Goal: Information Seeking & Learning: Learn about a topic

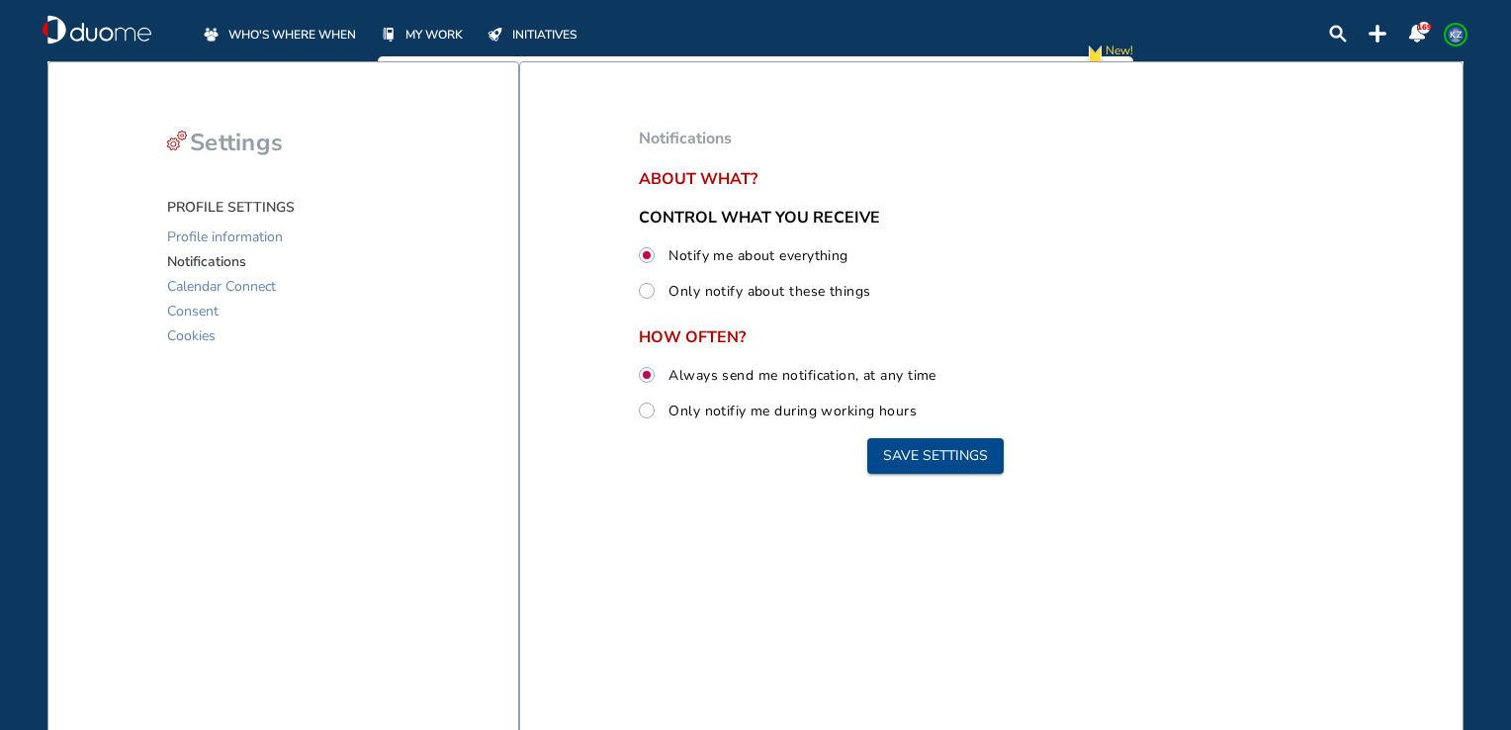
click at [299, 35] on span "WHO'S WHERE WHEN" at bounding box center [292, 35] width 128 height 20
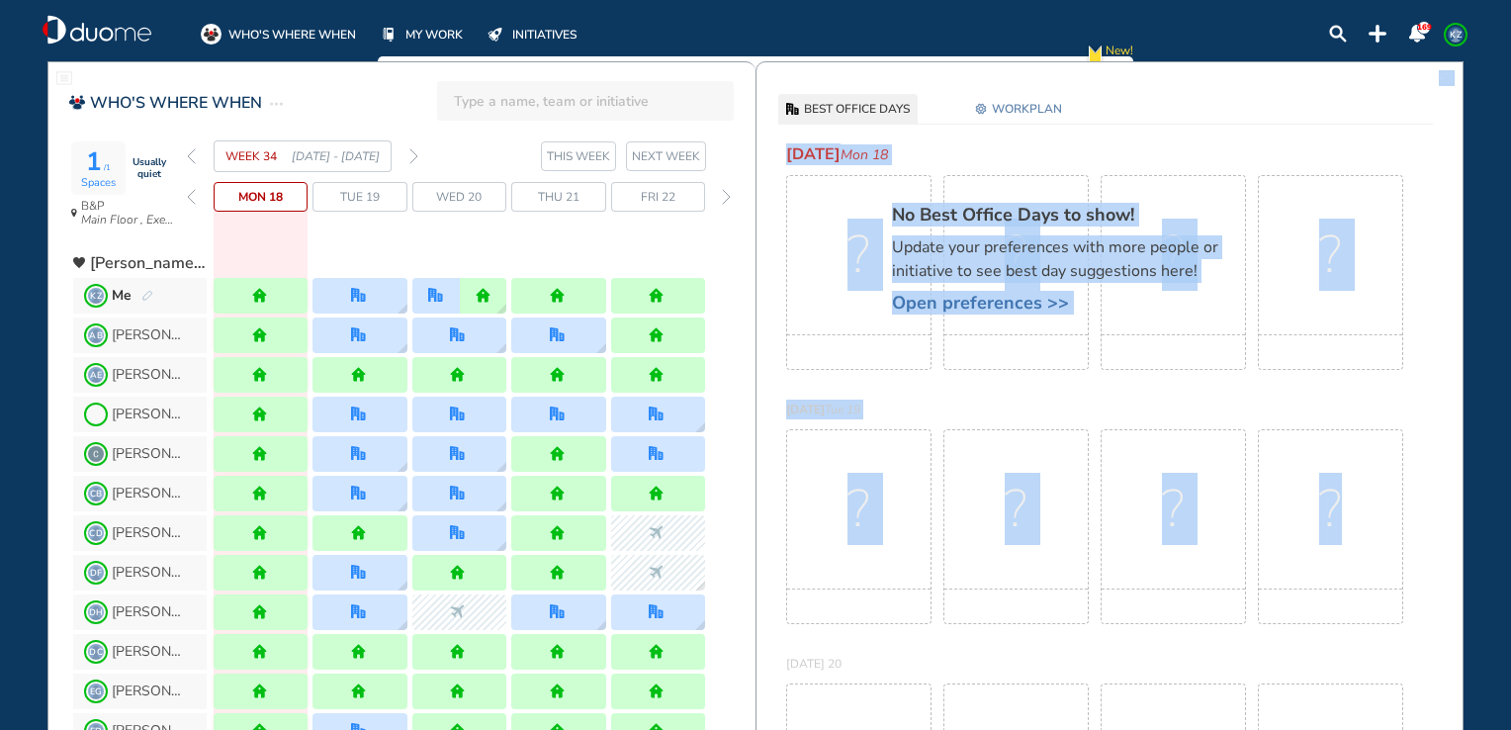
drag, startPoint x: 1451, startPoint y: 87, endPoint x: 1442, endPoint y: 464, distance: 376.8
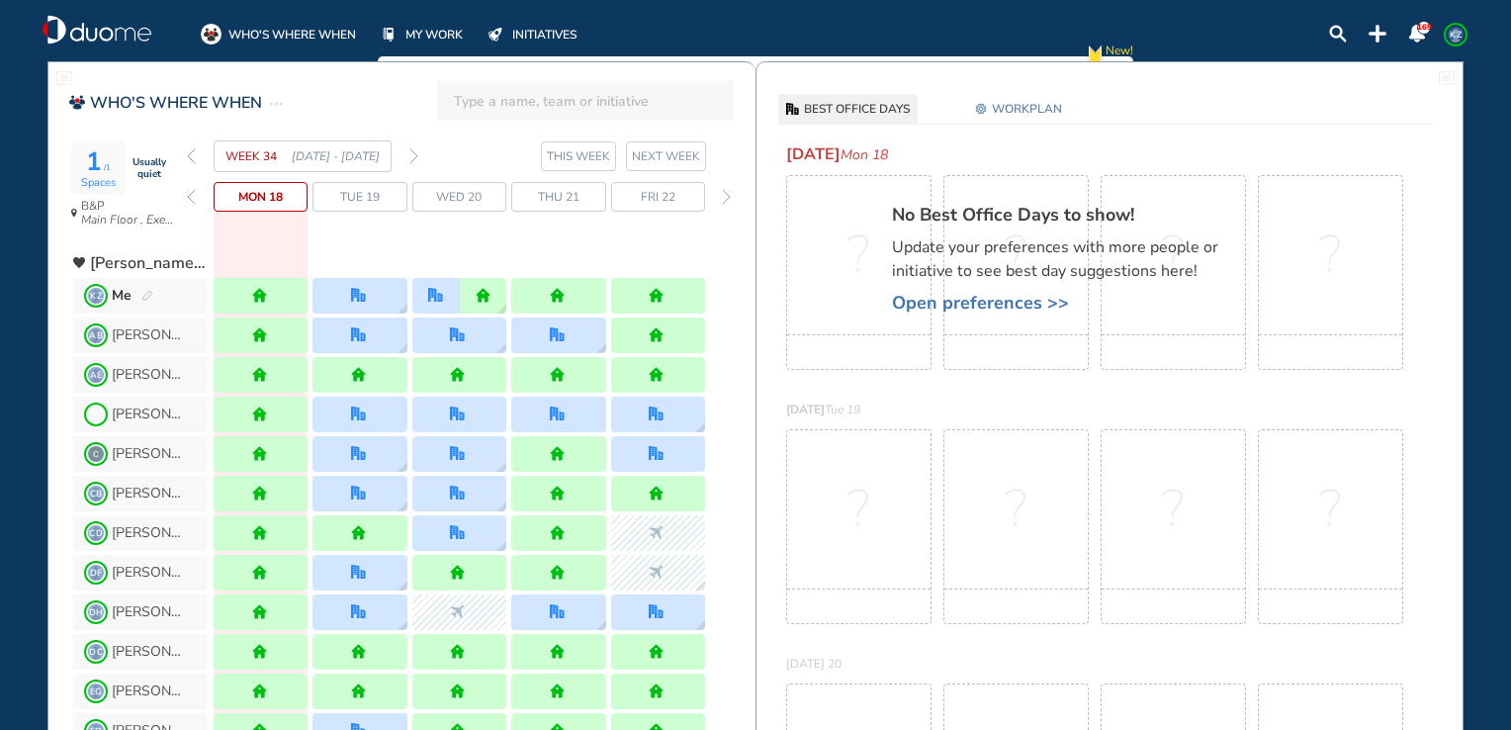
drag, startPoint x: 1432, startPoint y: 712, endPoint x: 1479, endPoint y: 706, distance: 47.8
click at [1510, 718] on html "WHO'S WHERE WHEN MY WORK INITIATIVES 169 KZ New! NOTIFICATIONS All Location Tas…" at bounding box center [755, 365] width 1511 height 730
click at [122, 294] on span "Me" at bounding box center [122, 296] width 20 height 20
click at [149, 335] on span "[PERSON_NAME]" at bounding box center [149, 335] width 74 height 16
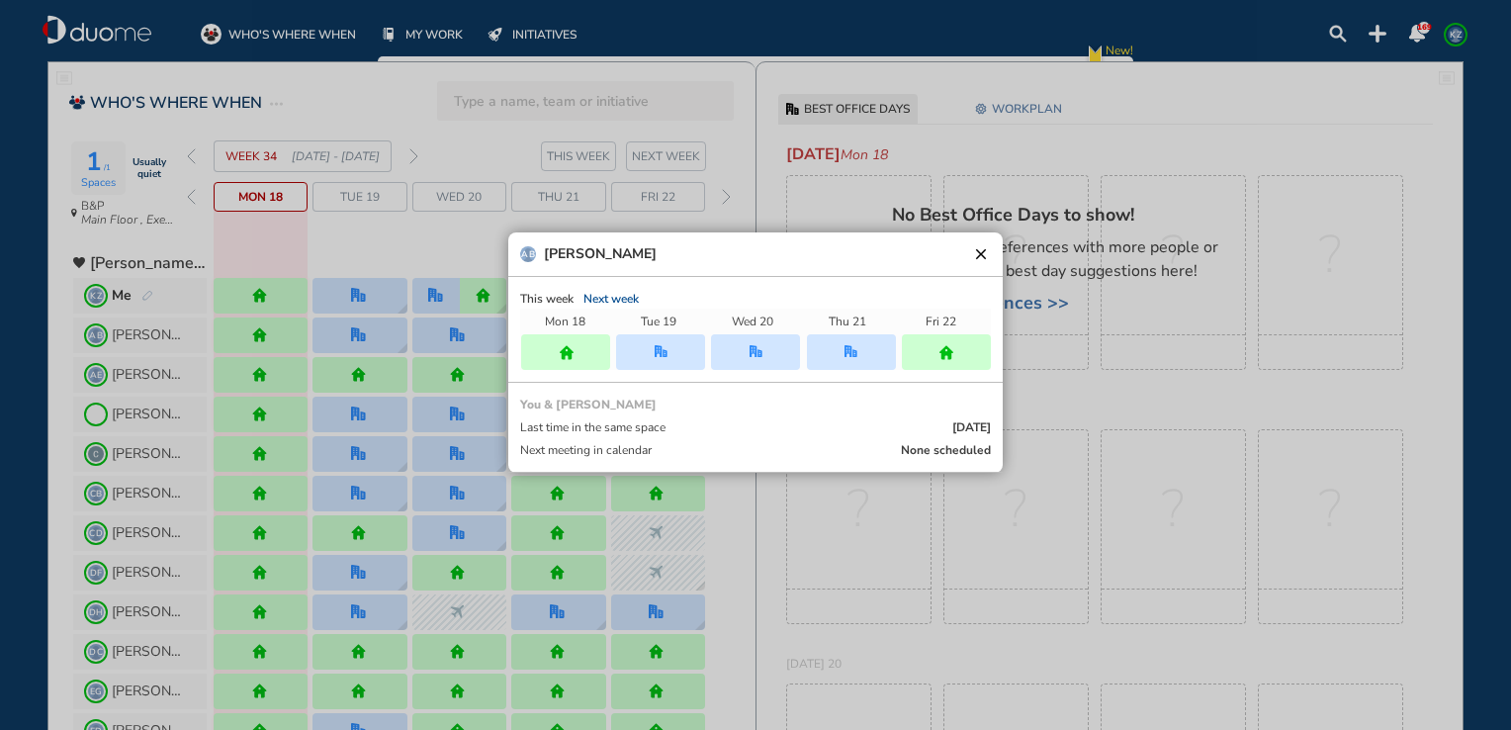
click at [982, 253] on button "clear" at bounding box center [981, 254] width 20 height 20
